Goal: Task Accomplishment & Management: Complete application form

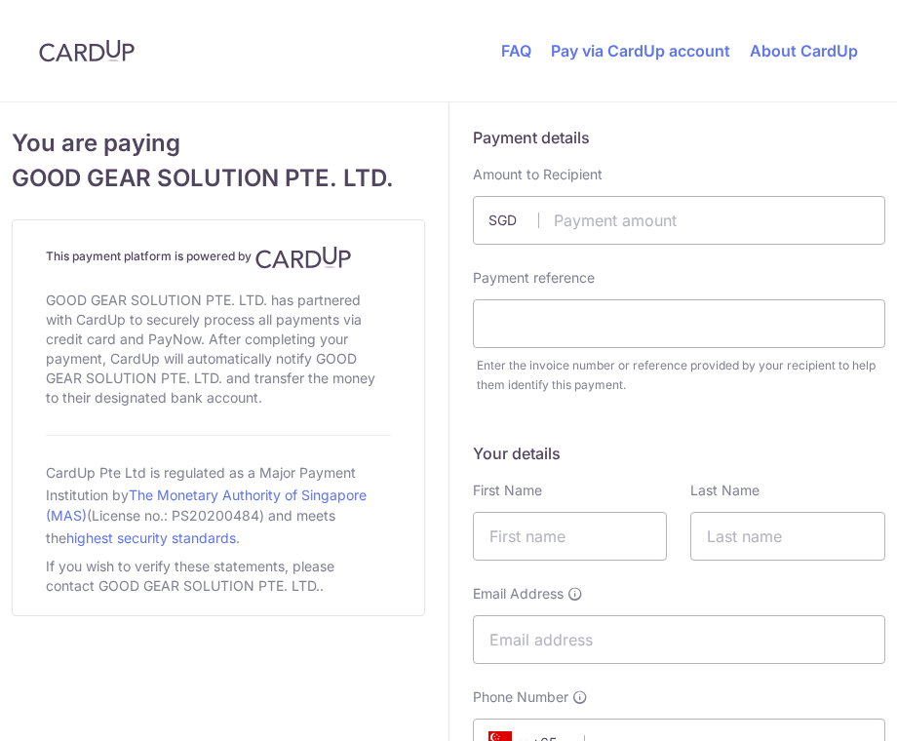
click at [681, 223] on input "text" at bounding box center [680, 220] width 414 height 49
click at [673, 220] on input "text" at bounding box center [680, 220] width 414 height 49
type input "2000.00"
click at [661, 328] on input "text" at bounding box center [680, 323] width 414 height 49
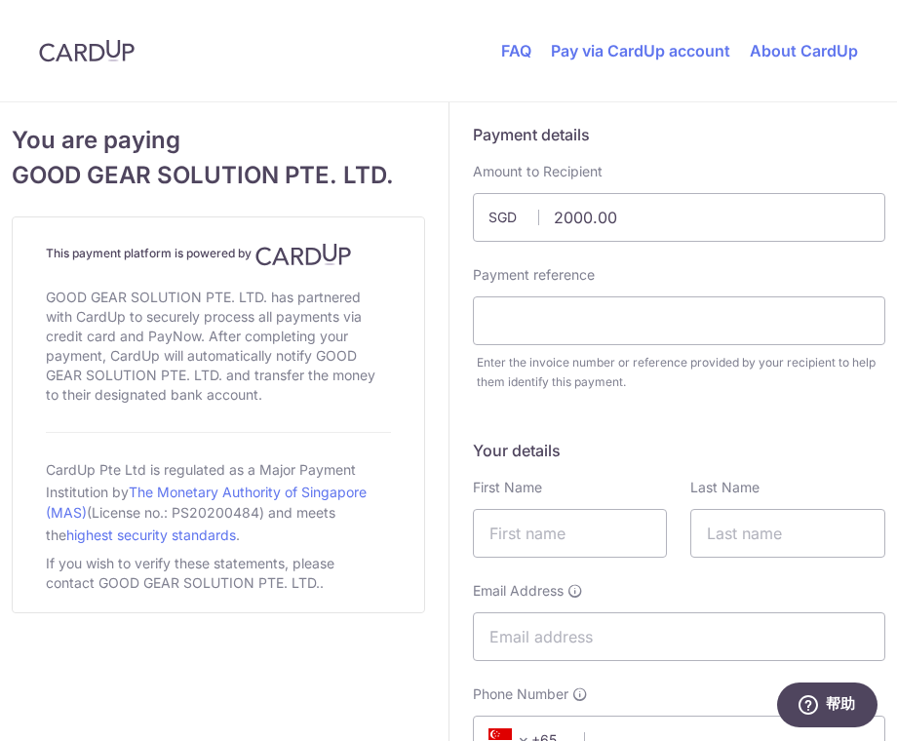
scroll to position [4, 0]
click at [682, 333] on input "text" at bounding box center [680, 320] width 414 height 49
click at [853, 512] on input "text" at bounding box center [788, 532] width 195 height 49
